Goal: Information Seeking & Learning: Find specific fact

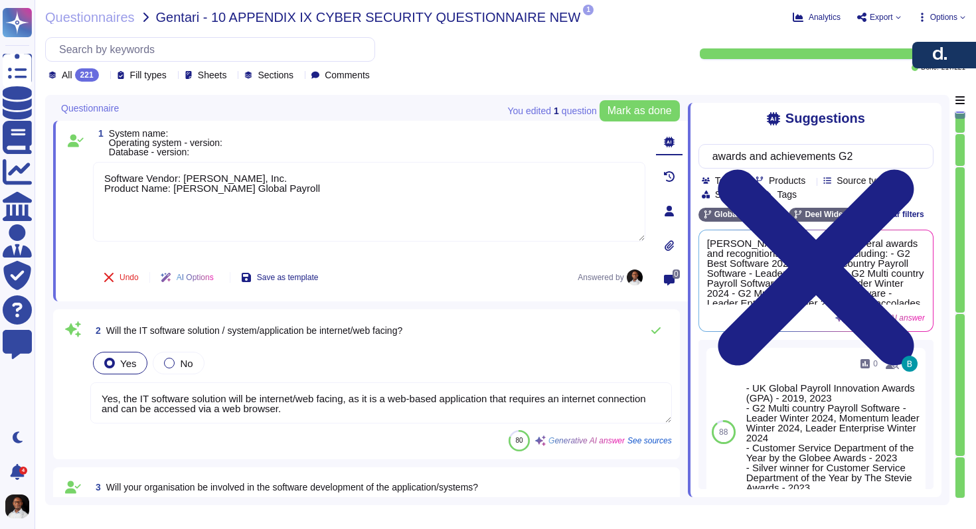
type textarea "Software Vendor: [PERSON_NAME], Inc. Product Name: [PERSON_NAME] Global Payroll"
type textarea "Yes, the IT software solution will be internet/web facing, as it is a web-based…"
type textarea "Yes. All development is managed in-house by our dedicated engineering teams. Th…"
type textarea "Yes, [PERSON_NAME] utilizes remote access to the system/application for support…"
type textarea "Yes, [PERSON_NAME] supports mobile access via both app (iOS and Android) and br…"
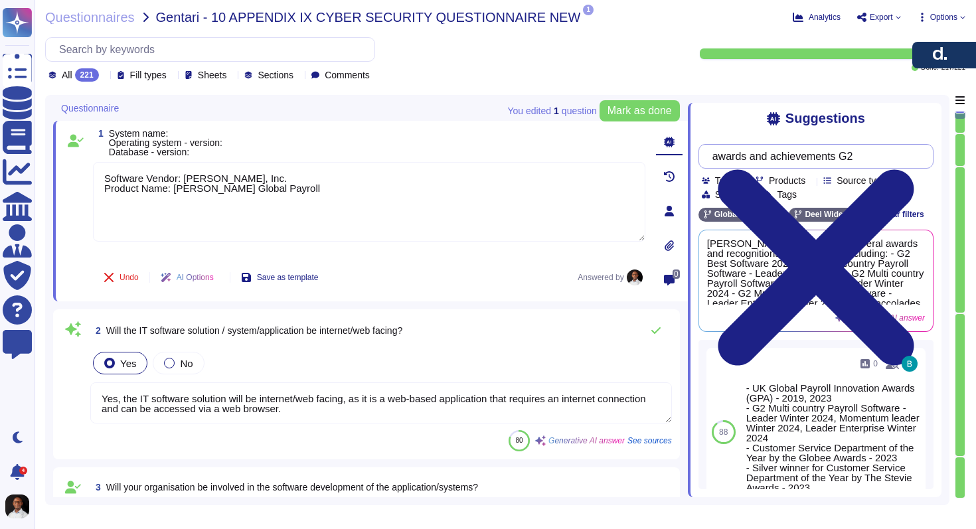
scroll to position [2065, 0]
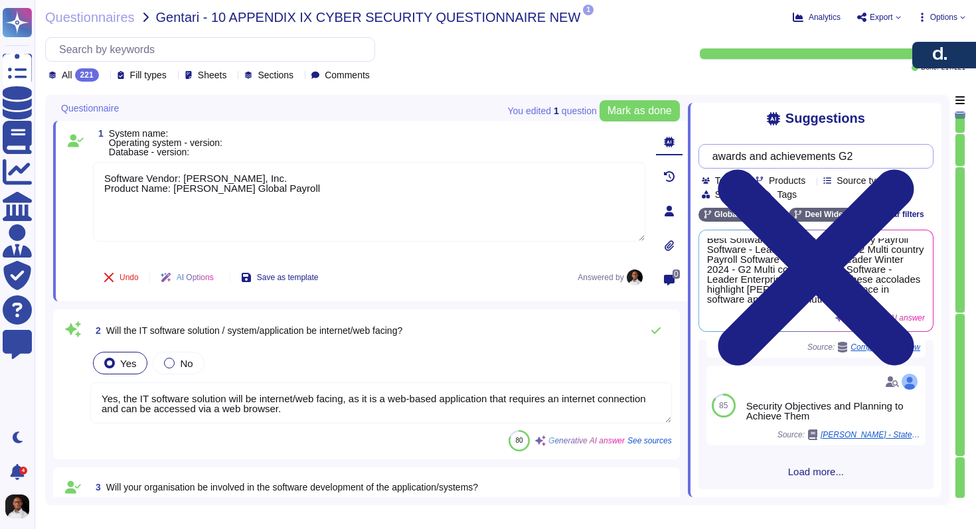
drag, startPoint x: 0, startPoint y: 0, endPoint x: 757, endPoint y: 142, distance: 770.6
click at [757, 142] on div "awards and achievements G2 Team Products Source type Section Tags Global Payrol…" at bounding box center [815, 311] width 235 height 355
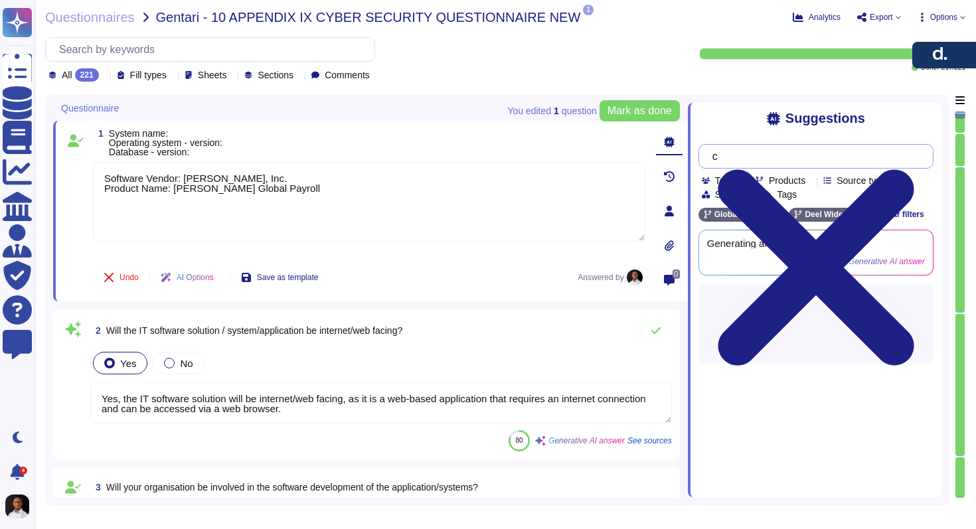
scroll to position [0, 0]
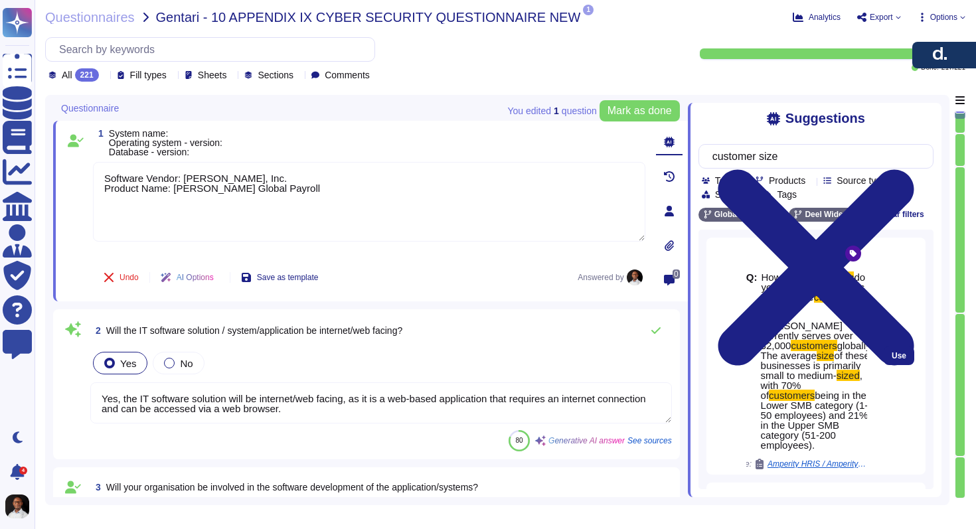
drag, startPoint x: 762, startPoint y: 323, endPoint x: 848, endPoint y: 448, distance: 151.7
click at [848, 448] on span "[PERSON_NAME] currently serves over 32,000 customers globally. The average size…" at bounding box center [817, 385] width 112 height 129
copy span "[PERSON_NAME] currently serves over 32,000 customers globally. The average size…"
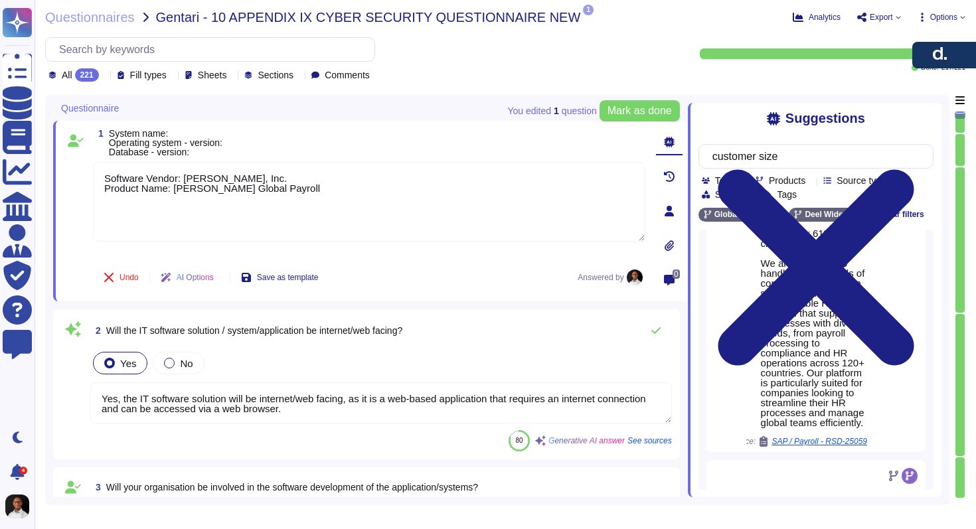
scroll to position [1146, 0]
drag, startPoint x: 764, startPoint y: 283, endPoint x: 851, endPoint y: 454, distance: 191.5
click at [851, 420] on span "[PERSON_NAME] ideal customer profile includes businesses of all sizes , with a …" at bounding box center [814, 136] width 106 height 568
copy span "We are equipped to handle varying levels of complexity, providing a scalable an…"
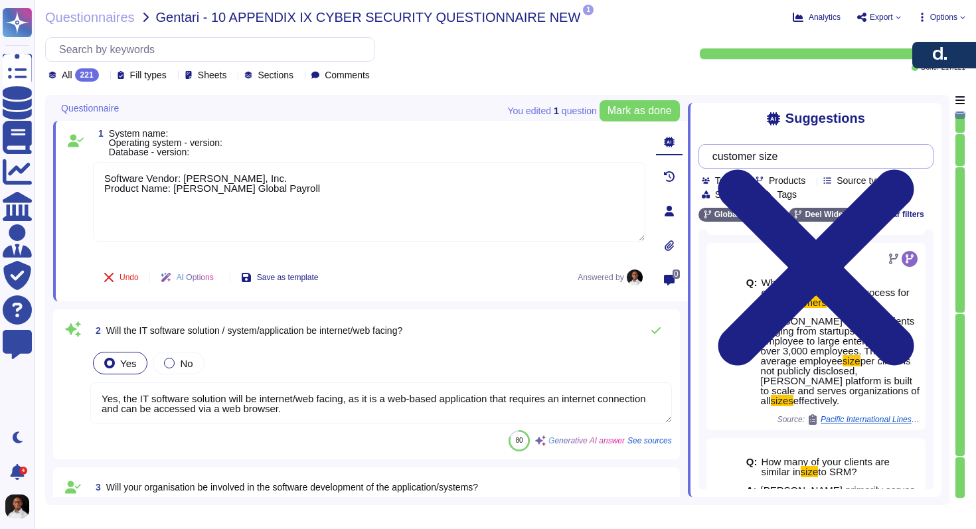
drag, startPoint x: 806, startPoint y: 160, endPoint x: 701, endPoint y: 159, distance: 104.9
click at [701, 159] on div "customer size" at bounding box center [815, 156] width 235 height 25
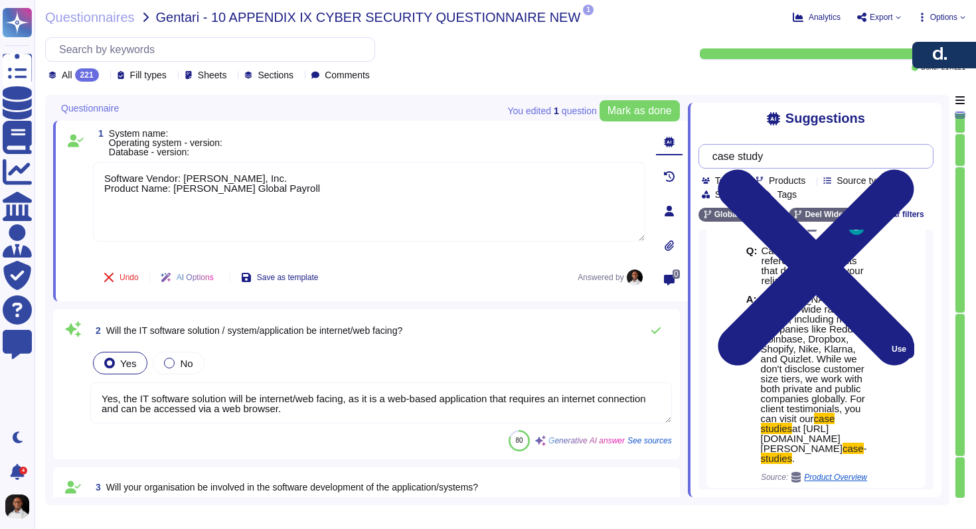
scroll to position [2078, 0]
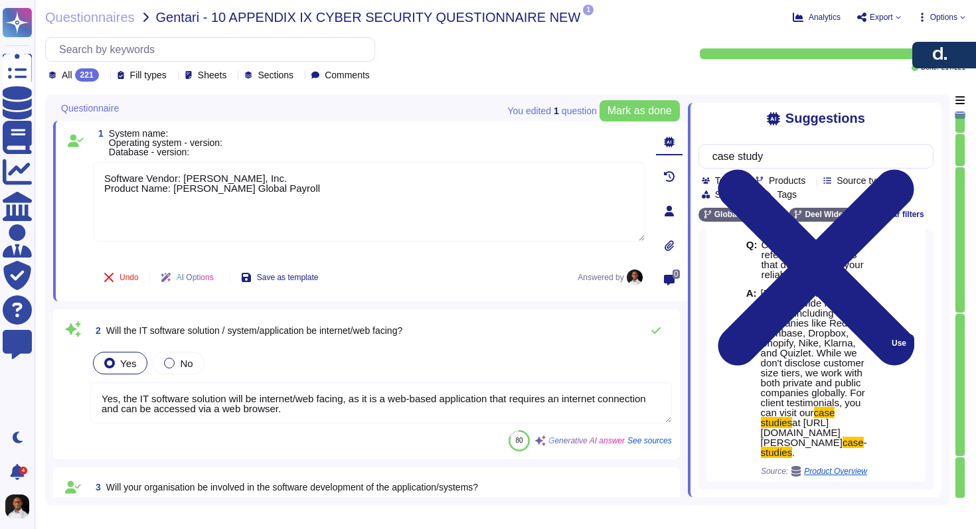
type input "case study"
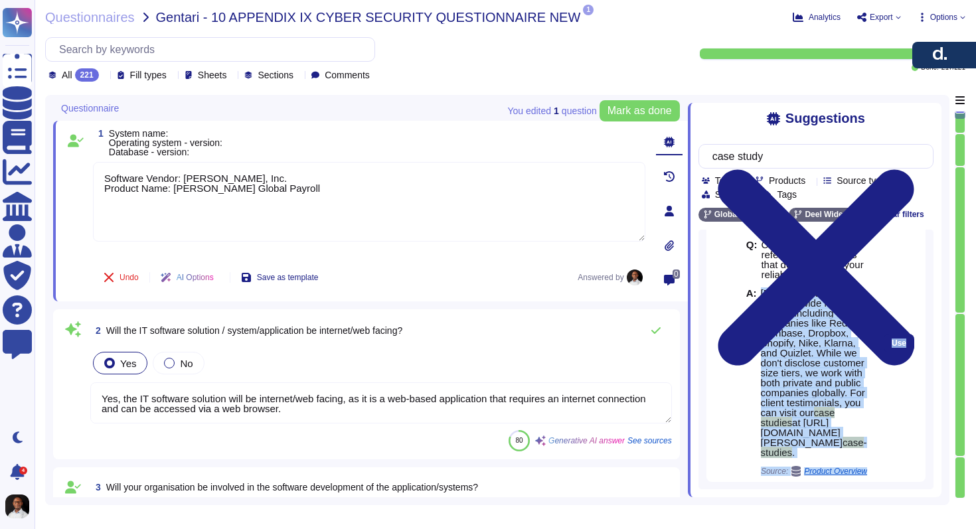
drag, startPoint x: 762, startPoint y: 293, endPoint x: 874, endPoint y: 414, distance: 163.9
click at [874, 414] on div "6 Q: Can you provide reference from clients that demonstarate your reliability …" at bounding box center [815, 343] width 219 height 277
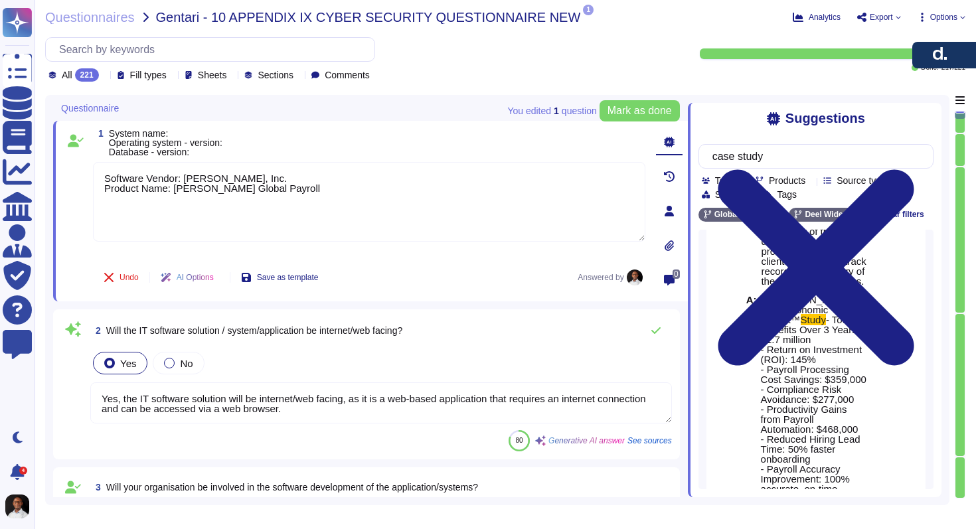
scroll to position [684, 0]
drag, startPoint x: 769, startPoint y: 287, endPoint x: 787, endPoint y: 302, distance: 22.6
click at [790, 300] on span "1. [PERSON_NAME] Total Economic Impact™" at bounding box center [807, 315] width 93 height 31
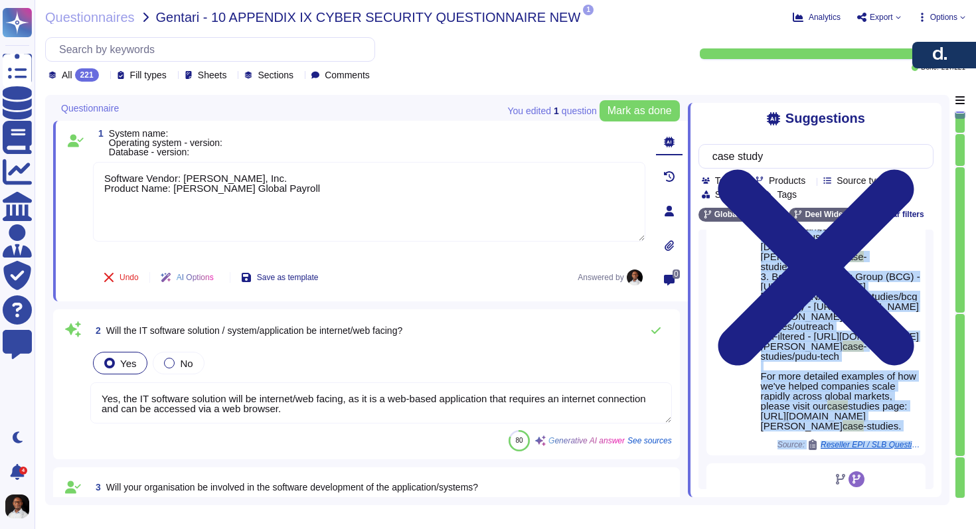
scroll to position [1413, 0]
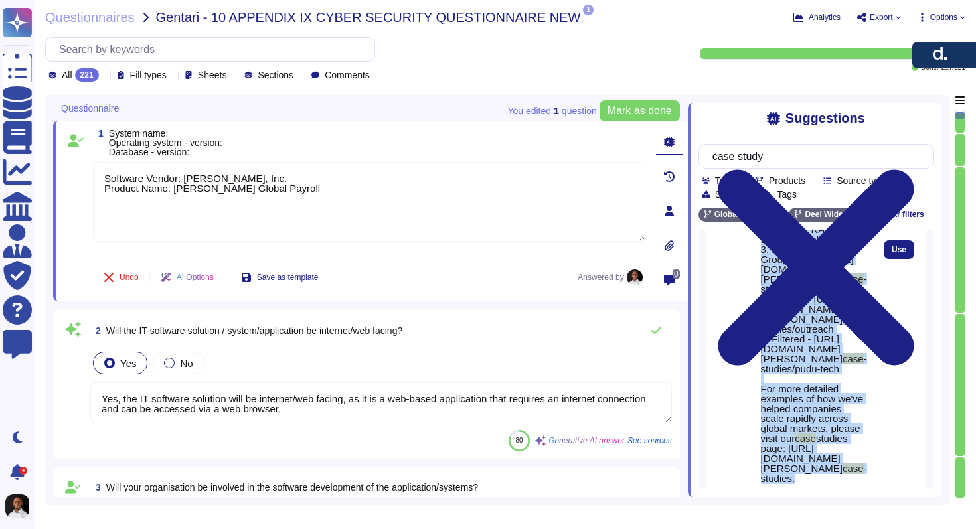
drag, startPoint x: 771, startPoint y: 286, endPoint x: 799, endPoint y: 376, distance: 94.5
click at [799, 376] on div "34 Q: Please share case studies for clients where you have delivered successful…" at bounding box center [815, 95] width 235 height 2558
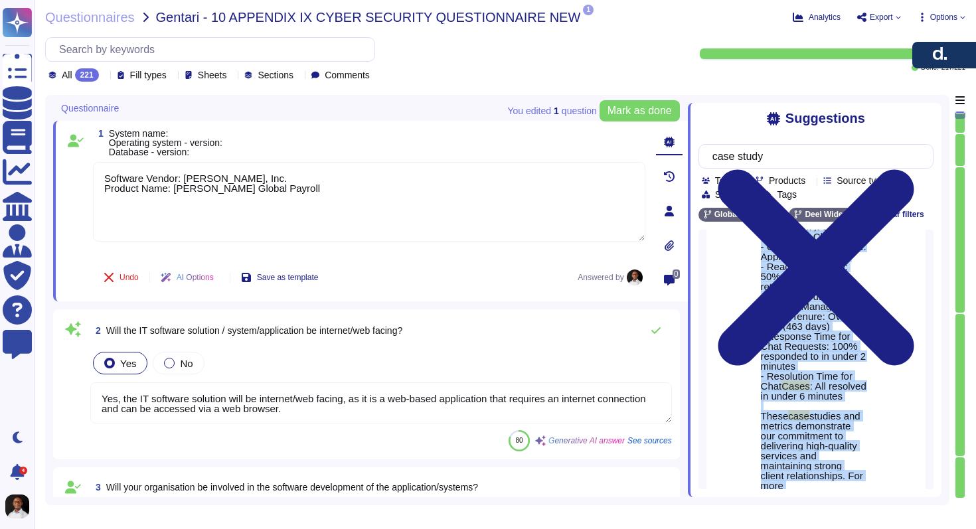
scroll to position [1020, 0]
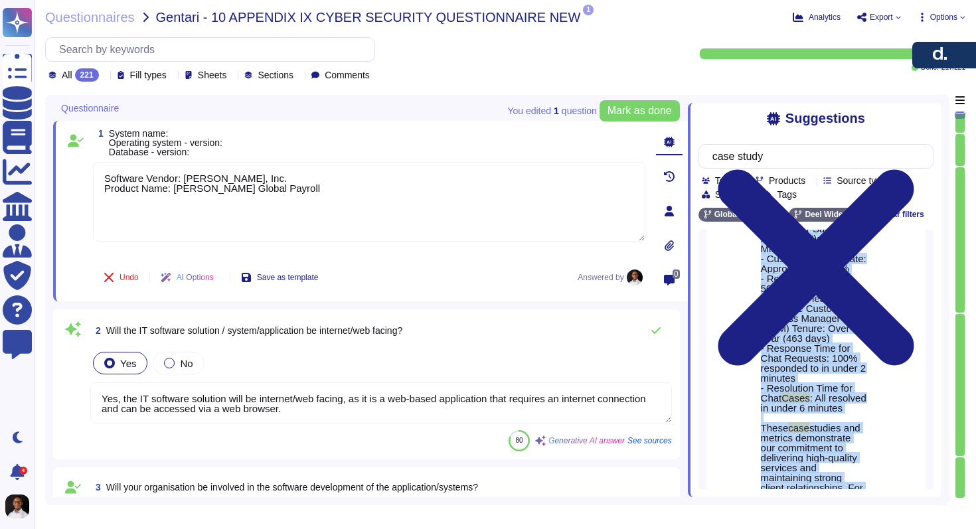
copy div "Loremipsu Dolor Sitametc Adipis™ Elits - Doeiu Temporin Utla 0 Etdol: $3.1 magn…"
